Goal: Task Accomplishment & Management: Use online tool/utility

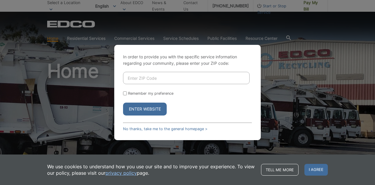
click at [154, 77] on input "Enter ZIP Code" at bounding box center [186, 78] width 127 height 12
type input "92019"
click at [136, 110] on button "Enter Website" at bounding box center [145, 109] width 44 height 13
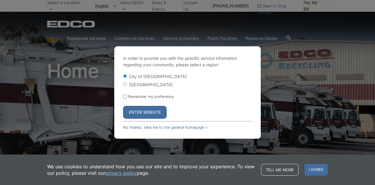
click at [142, 111] on button "Enter Website" at bounding box center [145, 112] width 44 height 13
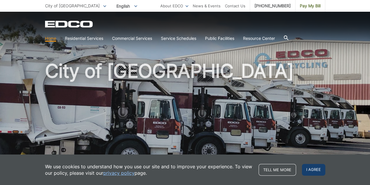
click at [316, 168] on span "I agree" at bounding box center [313, 170] width 23 height 12
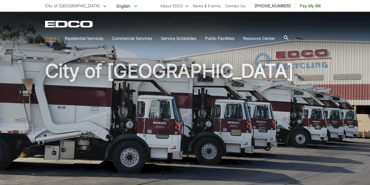
click at [53, 37] on link "Home" at bounding box center [50, 38] width 11 height 6
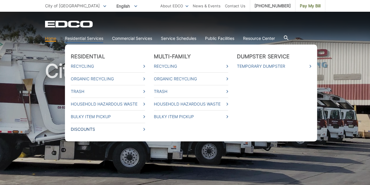
click at [75, 129] on link "Discounts" at bounding box center [108, 129] width 74 height 6
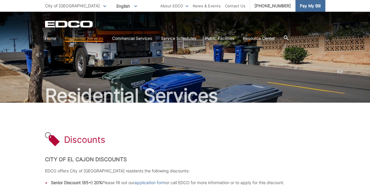
click at [311, 4] on span "Pay My Bill" at bounding box center [310, 6] width 21 height 6
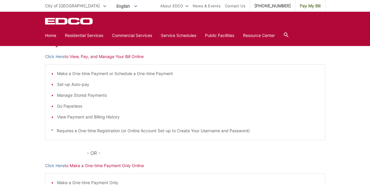
scroll to position [95, 0]
click at [54, 56] on link "Click Here" at bounding box center [55, 56] width 20 height 6
